Goal: Obtain resource: Download file/media

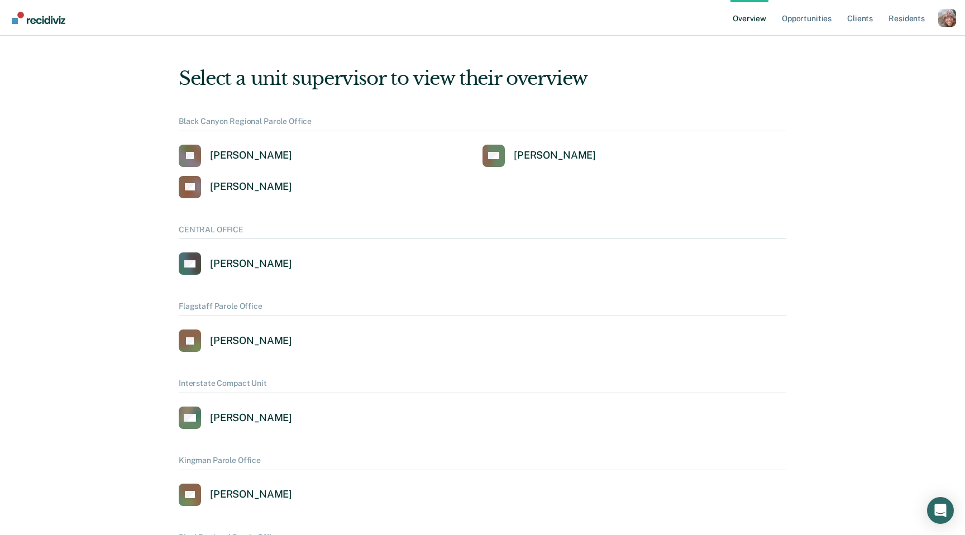
click at [948, 17] on div "Profile dropdown button" at bounding box center [947, 18] width 18 height 18
click at [874, 47] on link "Profile" at bounding box center [902, 44] width 90 height 9
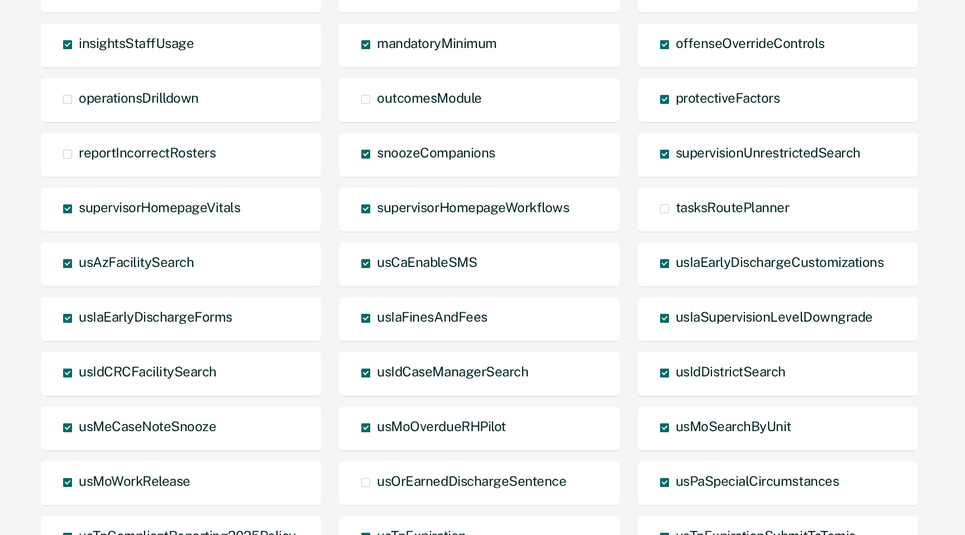
scroll to position [801, 0]
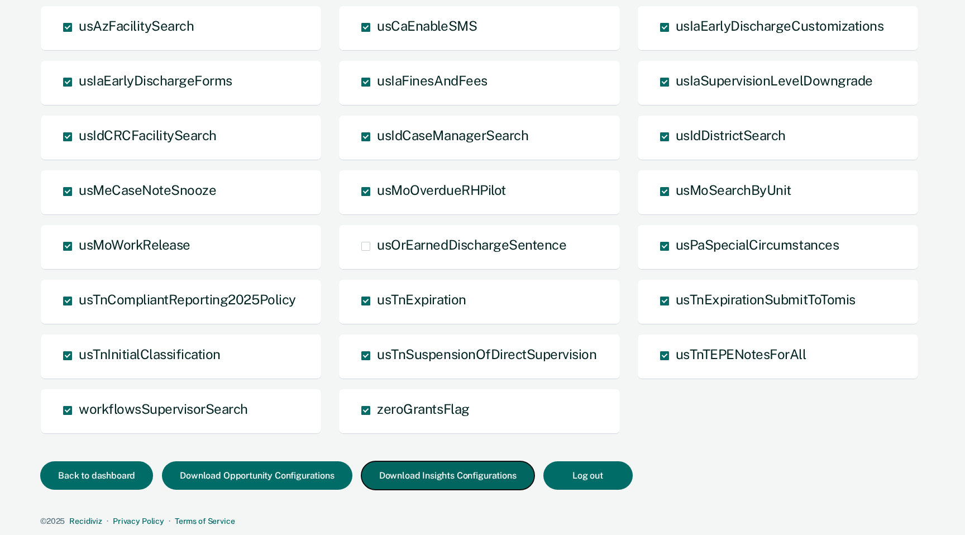
click at [444, 475] on button "Download Insights Configurations" at bounding box center [447, 475] width 173 height 28
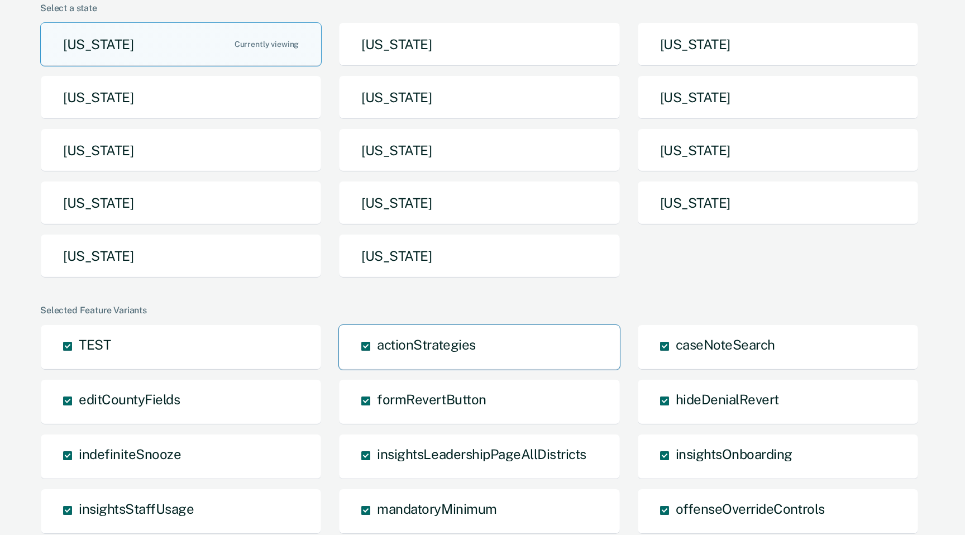
scroll to position [0, 0]
